Goal: Communication & Community: Answer question/provide support

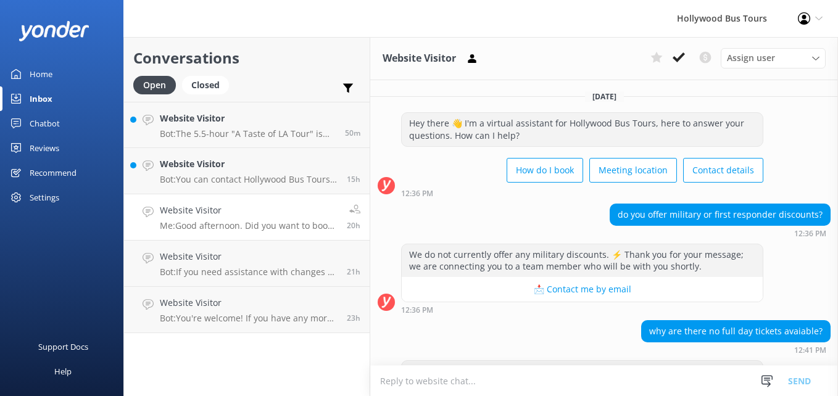
scroll to position [137, 0]
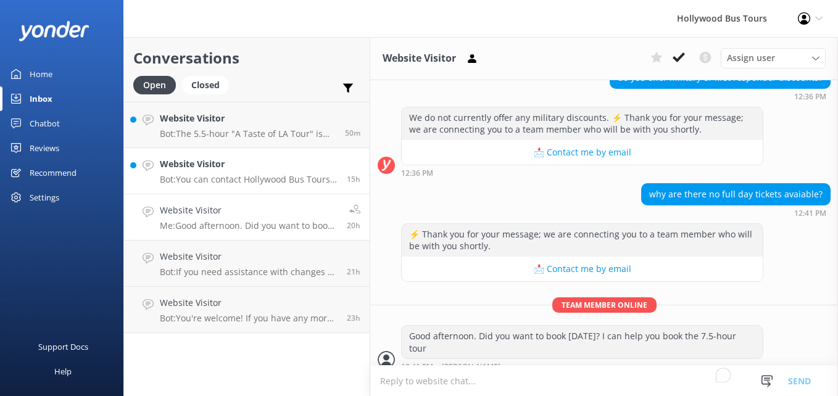
click at [281, 166] on h4 "Website Visitor" at bounding box center [249, 164] width 178 height 14
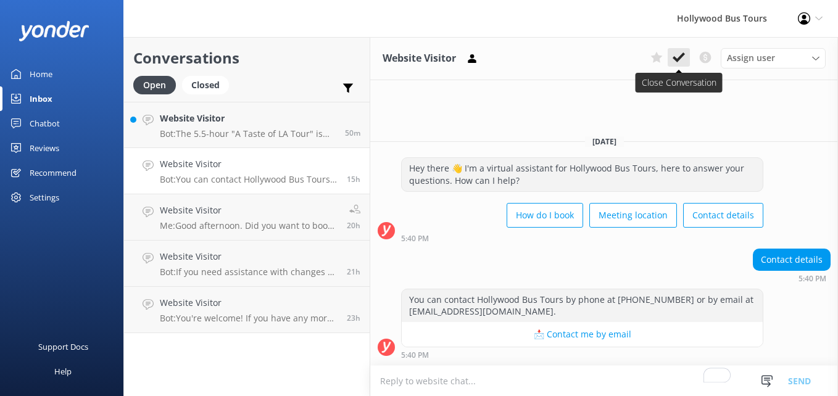
click at [680, 63] on icon at bounding box center [678, 57] width 12 height 12
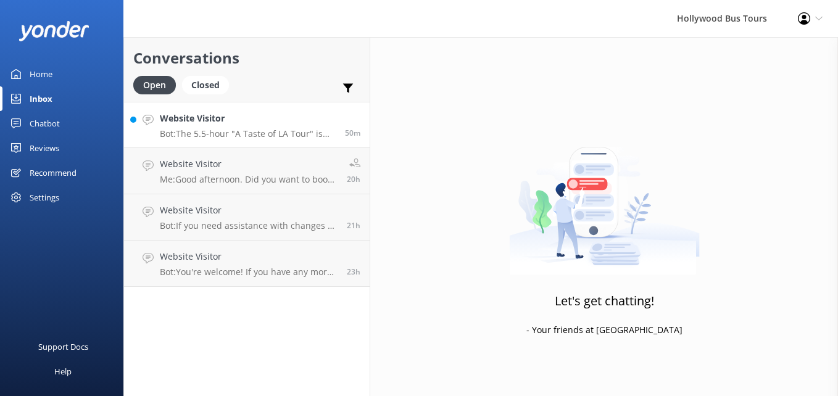
click at [277, 139] on link "Website Visitor Bot: The 5.5-hour "A Taste of LA Tour" is not specified in the …" at bounding box center [246, 125] width 245 height 46
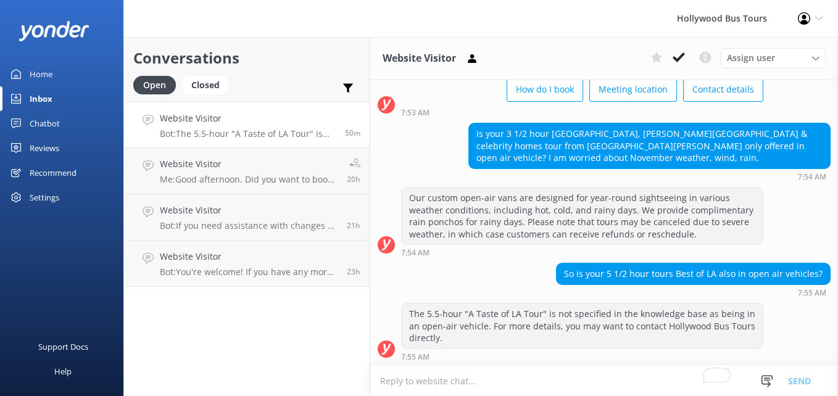
scroll to position [83, 0]
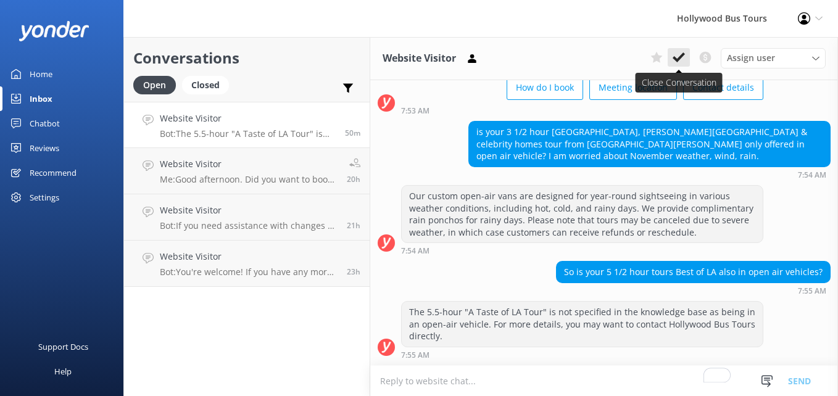
click at [683, 55] on use at bounding box center [678, 57] width 12 height 10
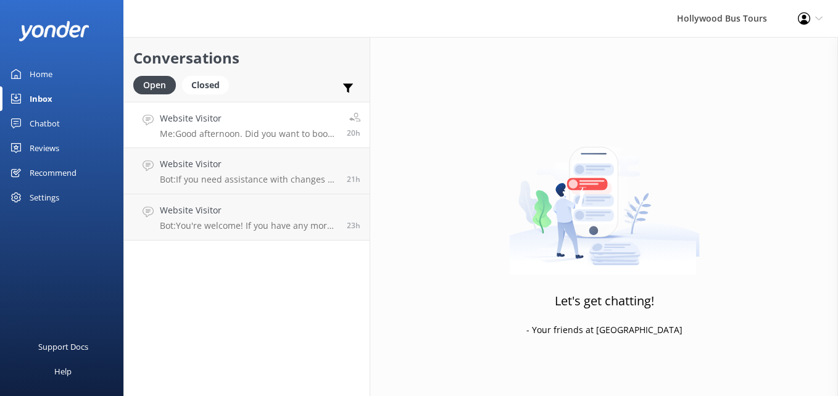
click at [260, 131] on p "Me: Good afternoon. Did you want to book [DATE]? I can help you book the 7.5-ho…" at bounding box center [249, 133] width 178 height 11
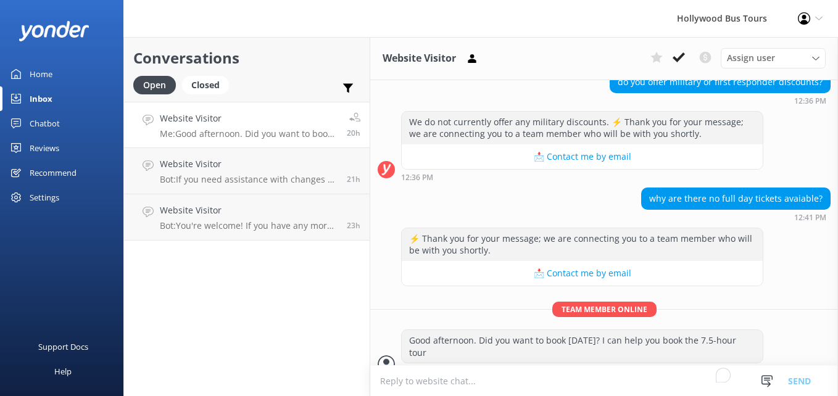
scroll to position [137, 0]
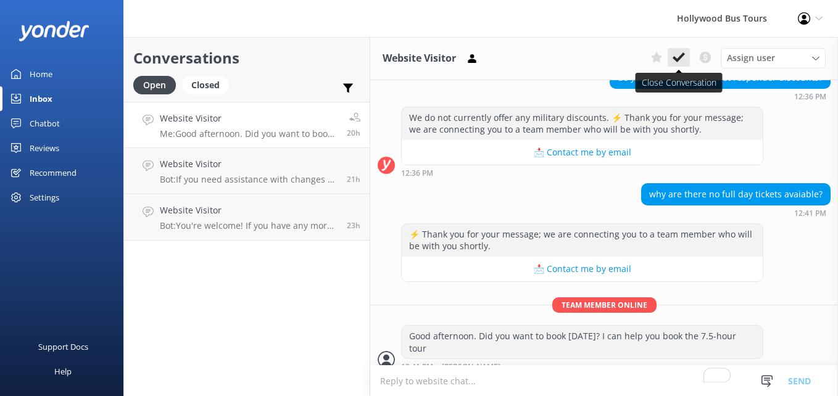
click at [678, 54] on icon at bounding box center [678, 57] width 12 height 12
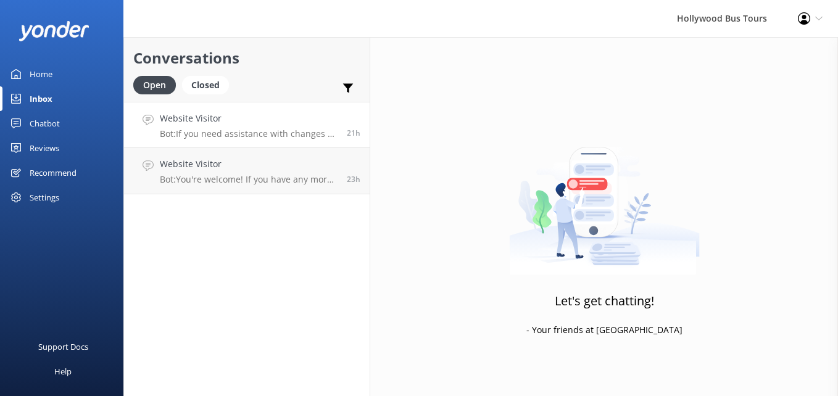
click at [268, 138] on p "Bot: If you need assistance with changes or updates to your reservation, please…" at bounding box center [249, 133] width 178 height 11
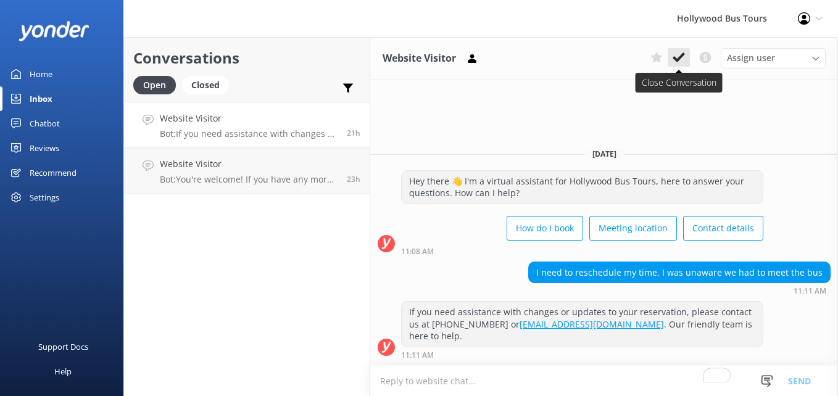
click at [683, 52] on icon at bounding box center [678, 57] width 12 height 12
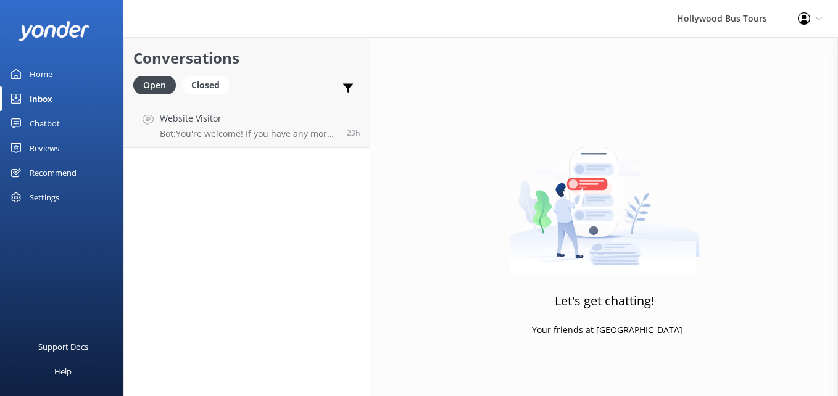
click at [279, 121] on h4 "Website Visitor" at bounding box center [249, 119] width 178 height 14
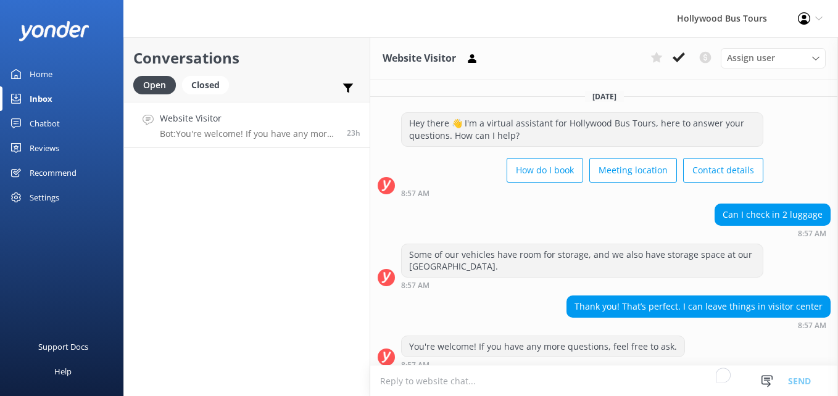
scroll to position [10, 0]
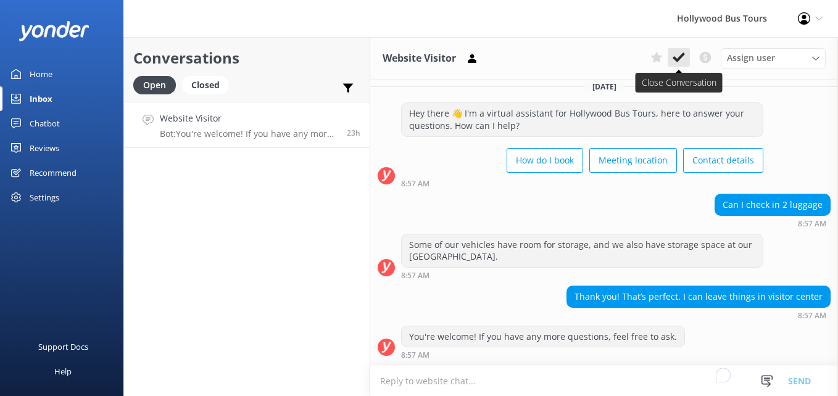
click at [675, 61] on icon at bounding box center [678, 57] width 12 height 12
